Goal: Task Accomplishment & Management: Complete application form

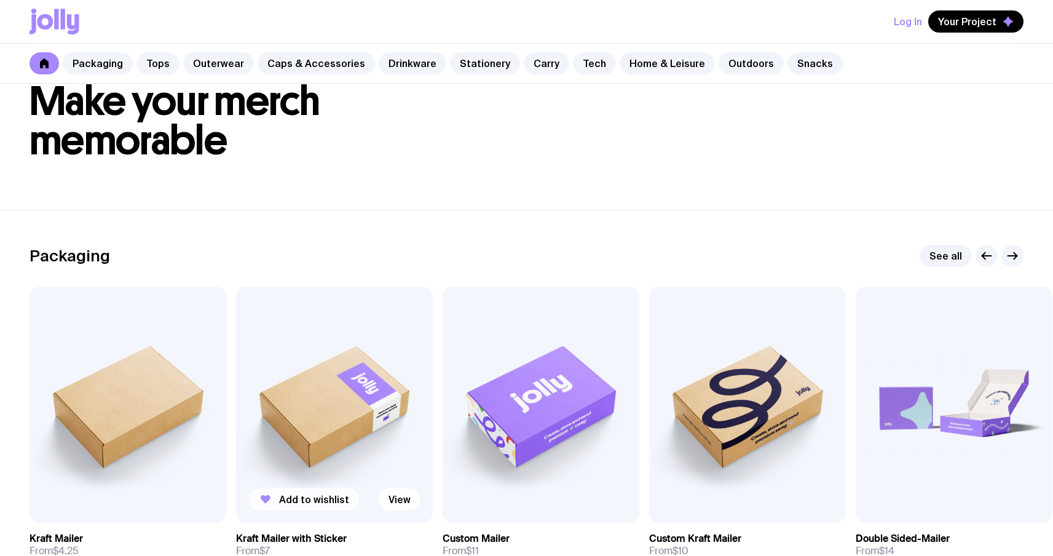
click at [315, 497] on span "Add to wishlist" at bounding box center [314, 499] width 70 height 12
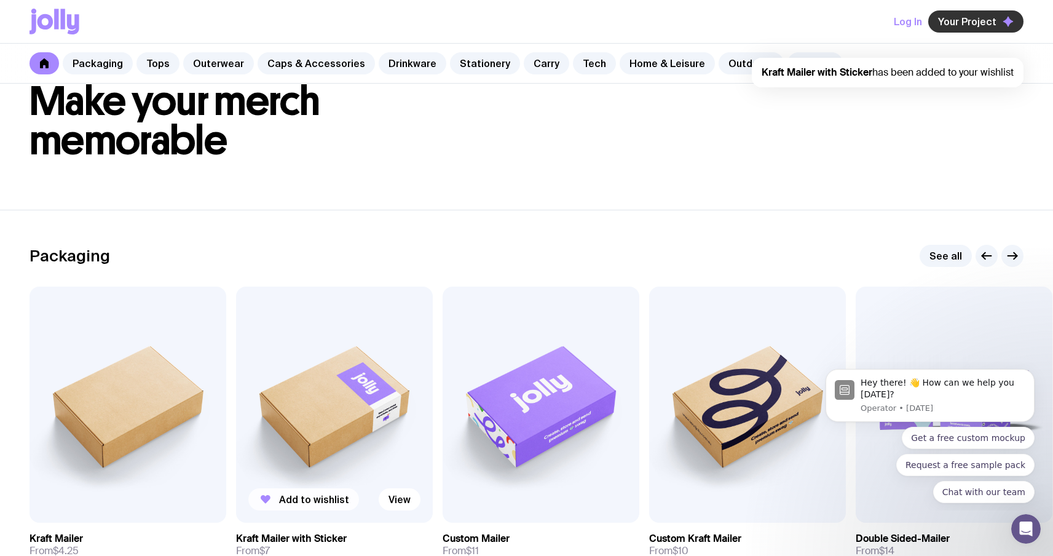
click at [972, 11] on button "Your Project" at bounding box center [975, 21] width 95 height 22
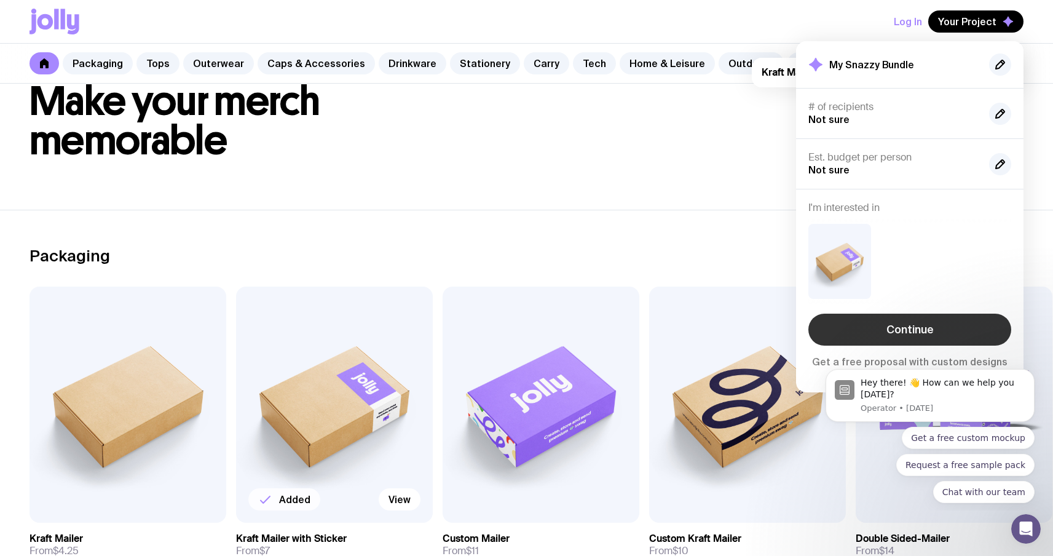
click at [918, 327] on link "Continue" at bounding box center [909, 330] width 203 height 32
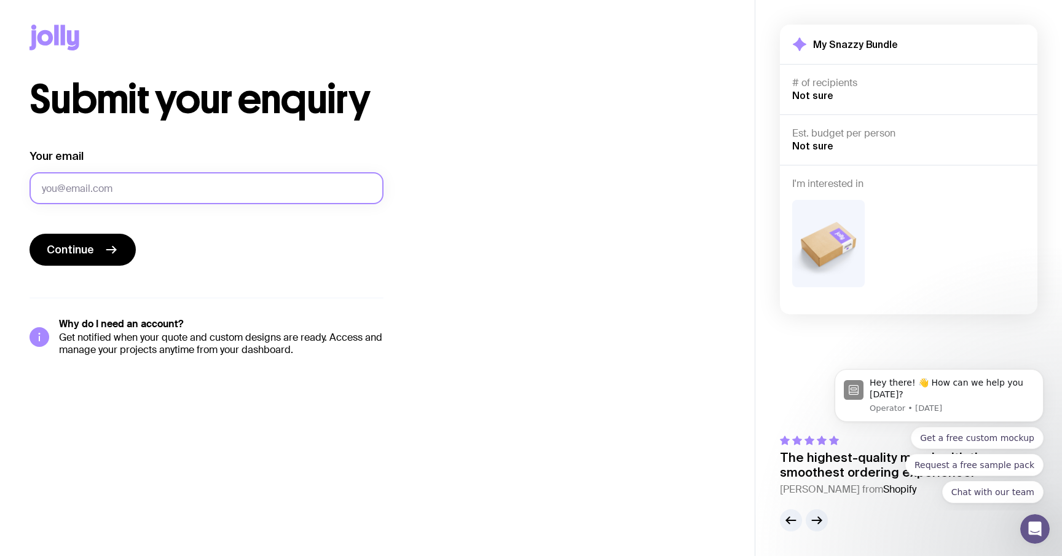
click at [256, 196] on input "Your email" at bounding box center [207, 188] width 354 height 32
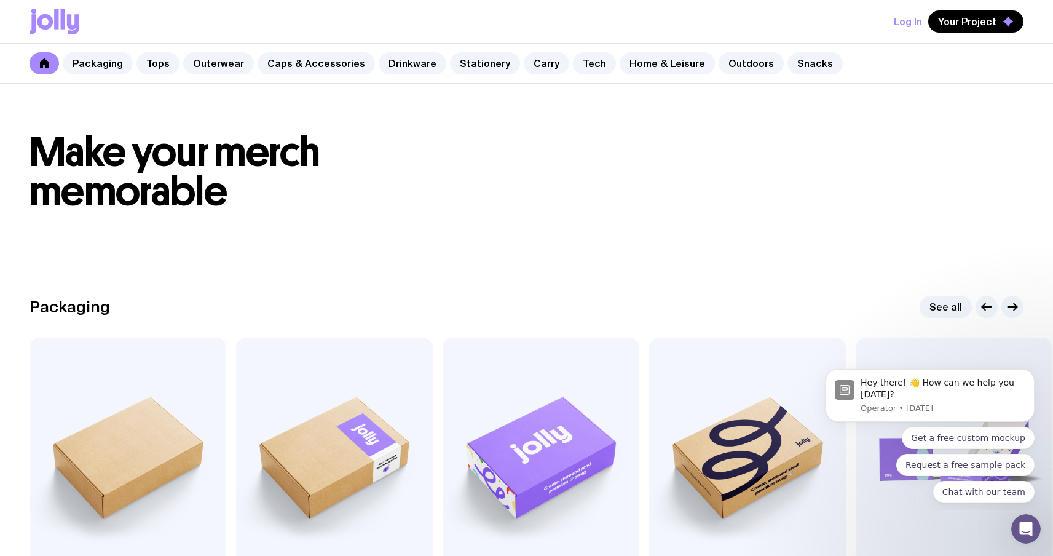
click at [42, 62] on icon at bounding box center [44, 63] width 9 height 10
